Goal: Information Seeking & Learning: Learn about a topic

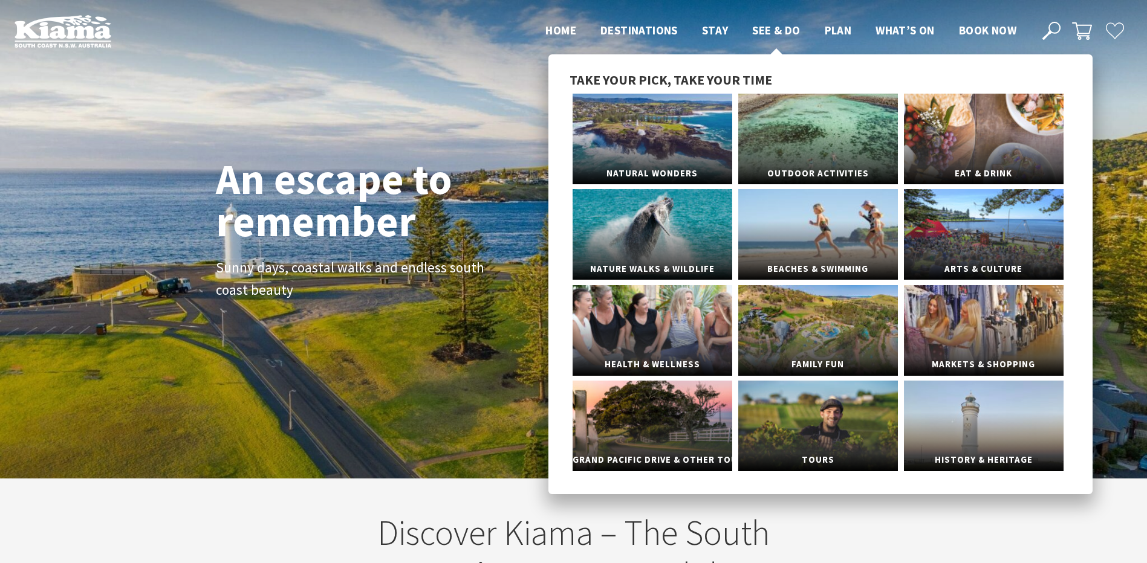
scroll to position [210, 1156]
click at [1008, 134] on link "Eat & Drink" at bounding box center [984, 139] width 160 height 91
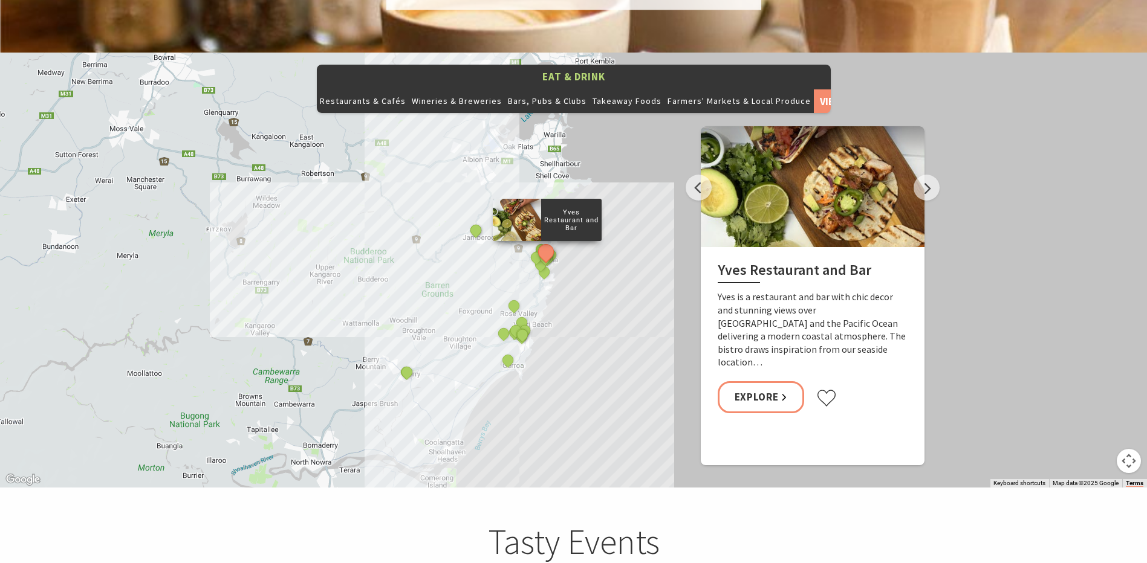
scroll to position [1330, 0]
click at [821, 88] on link "View All" at bounding box center [831, 100] width 34 height 24
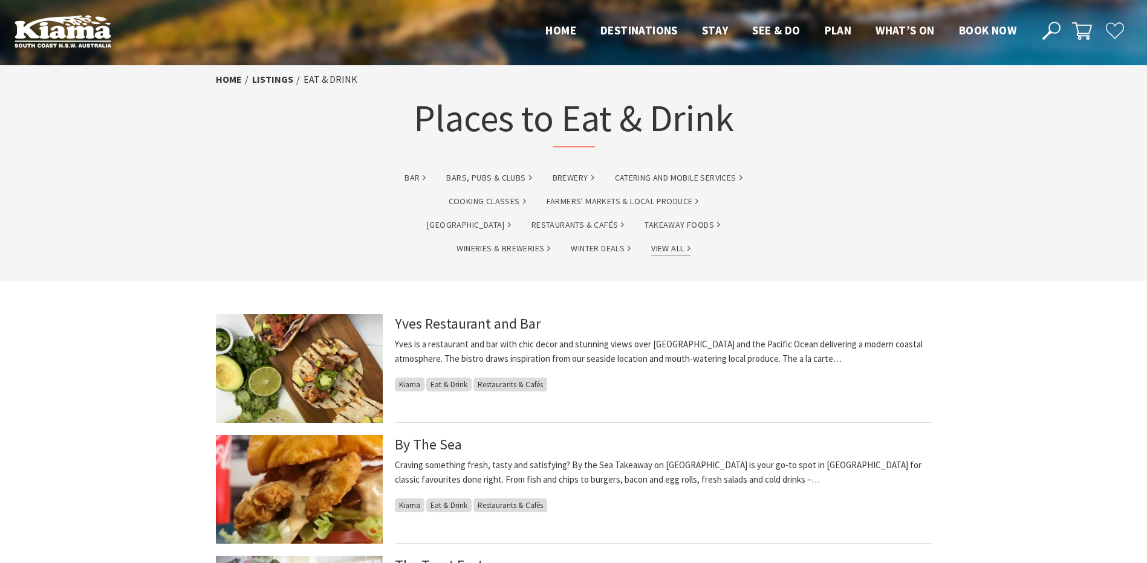
click at [651, 248] on link "View All" at bounding box center [670, 249] width 39 height 14
drag, startPoint x: 1068, startPoint y: 330, endPoint x: 1054, endPoint y: 322, distance: 16.3
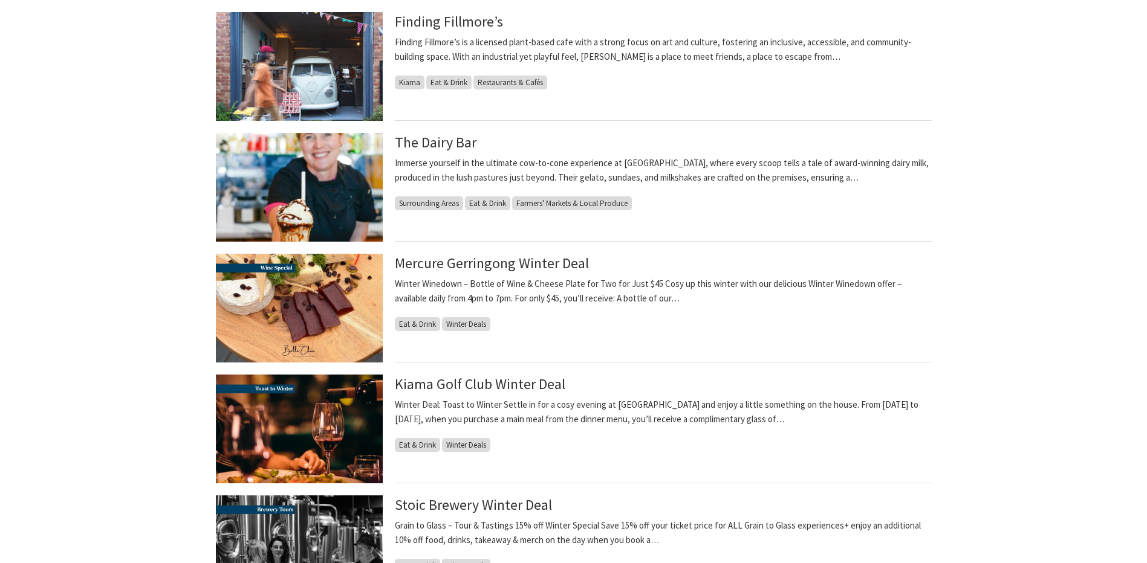
scroll to position [1209, 0]
